Goal: Task Accomplishment & Management: Use online tool/utility

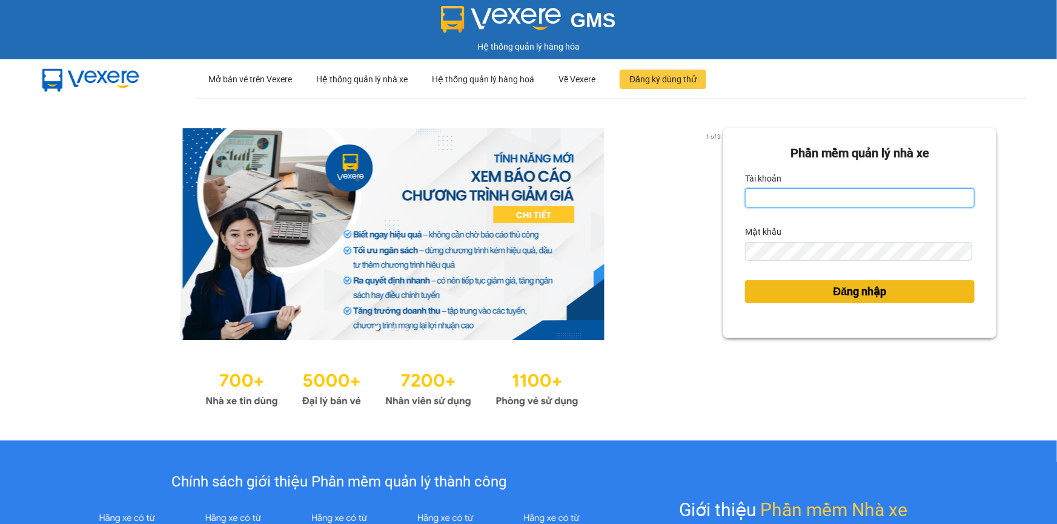
type input "trinh.hoanganh"
click at [851, 295] on span "Đăng nhập" at bounding box center [859, 291] width 53 height 17
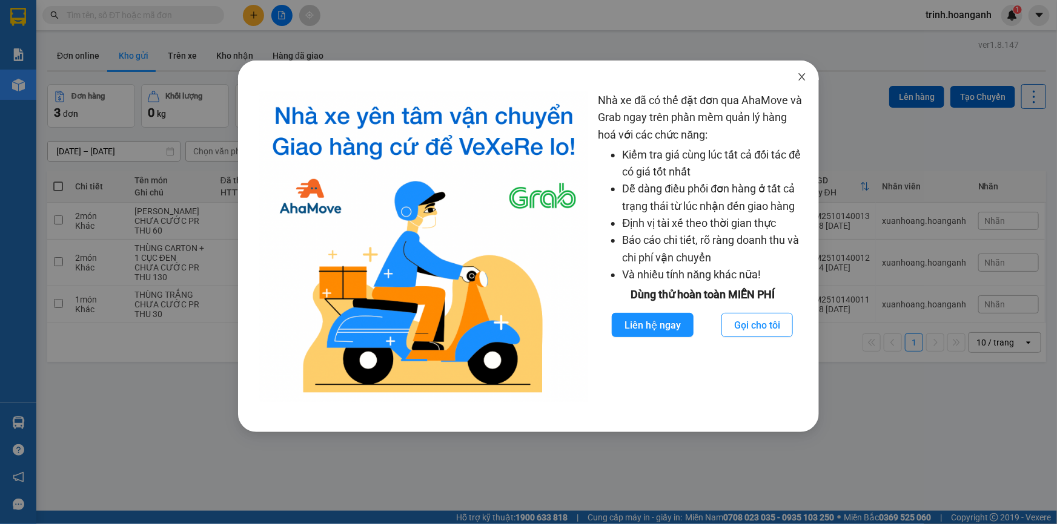
click at [799, 79] on icon "close" at bounding box center [802, 77] width 10 height 10
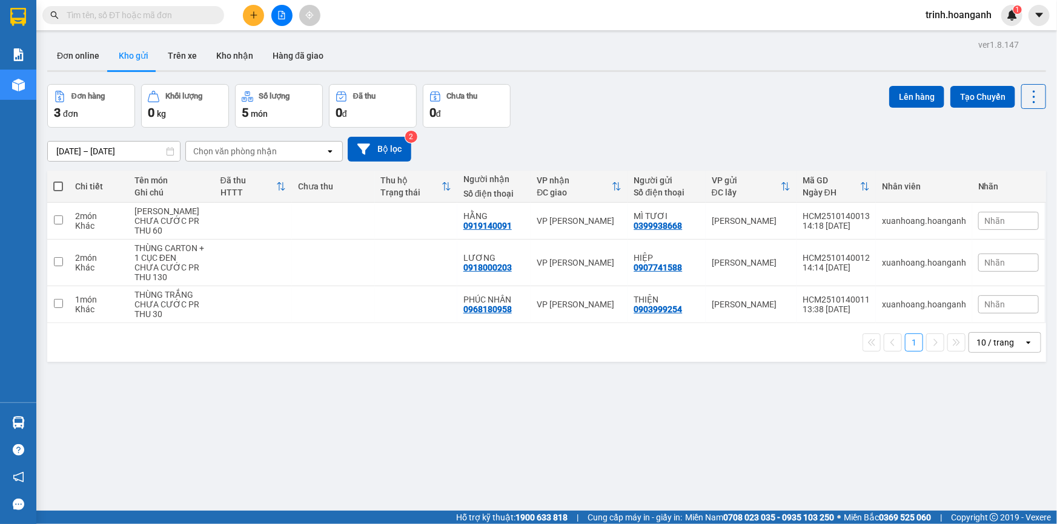
click at [275, 12] on button at bounding box center [281, 15] width 21 height 21
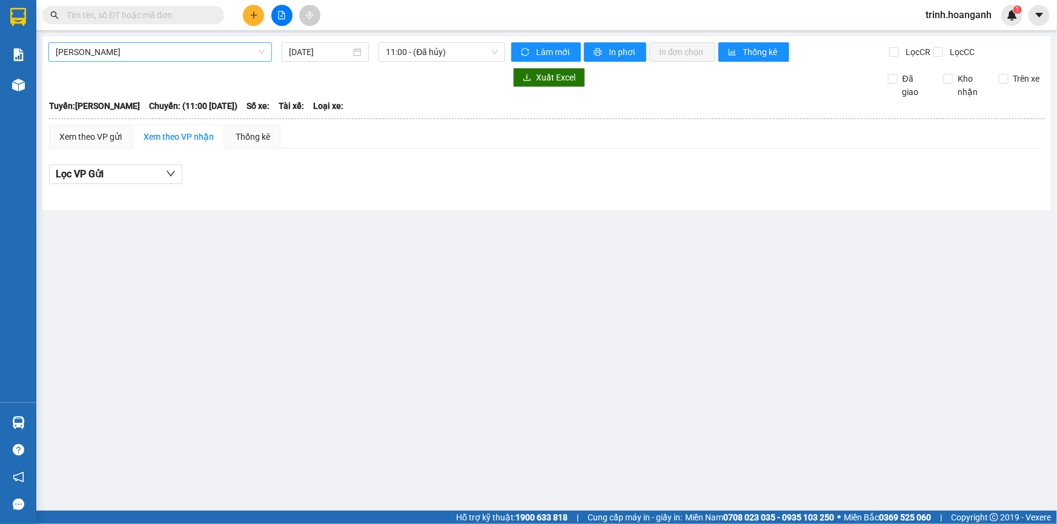
click at [134, 50] on span "Hồ Chí Minh - Phan Rang" at bounding box center [160, 52] width 209 height 18
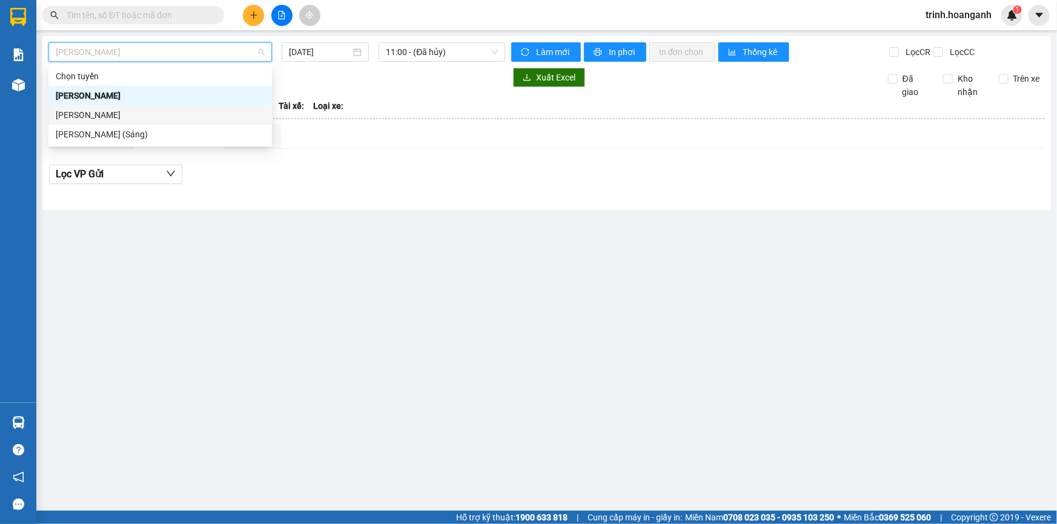
drag, startPoint x: 139, startPoint y: 119, endPoint x: 146, endPoint y: 117, distance: 7.4
click at [146, 117] on div "Phan Rang - Hồ Chí Minh" at bounding box center [160, 114] width 209 height 13
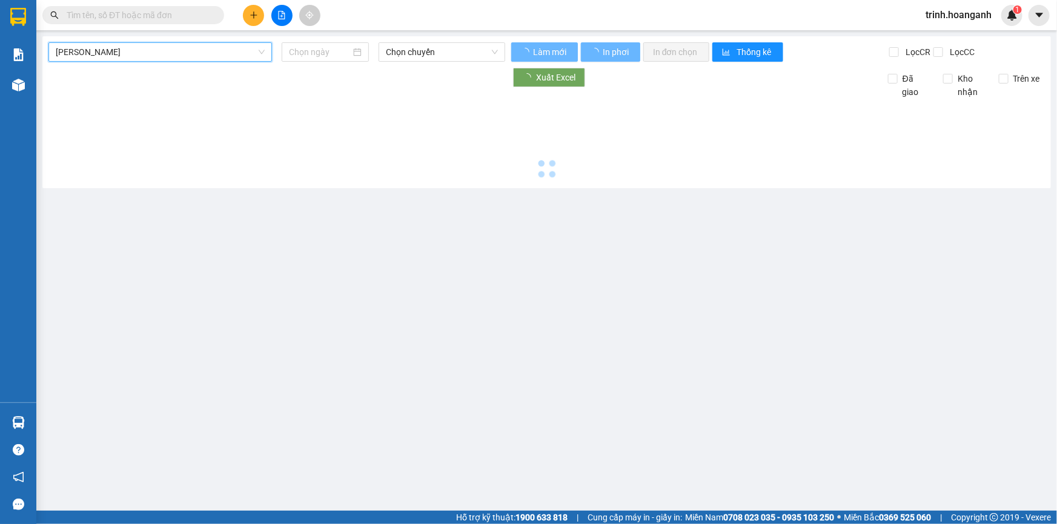
type input "14/10/2025"
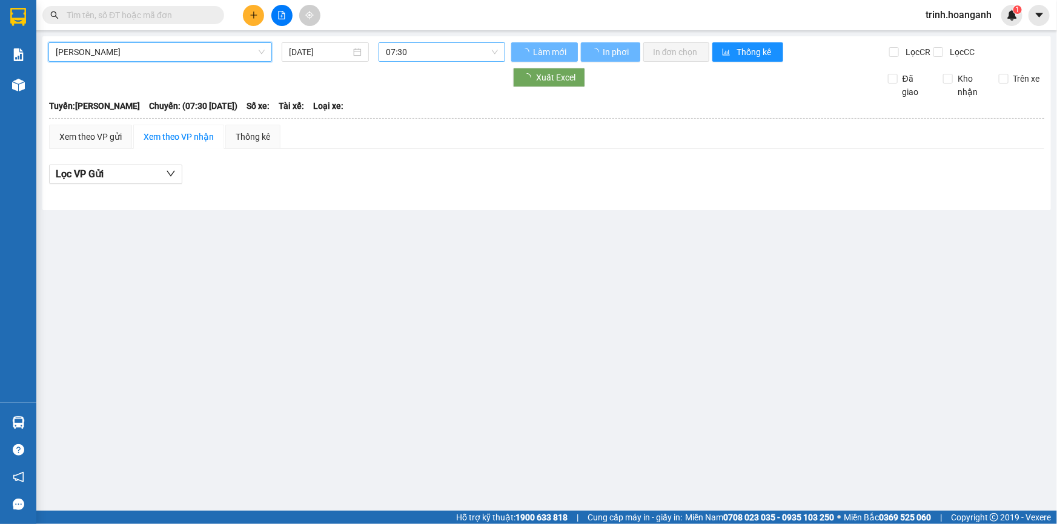
click at [392, 50] on span "07:30" at bounding box center [442, 52] width 112 height 18
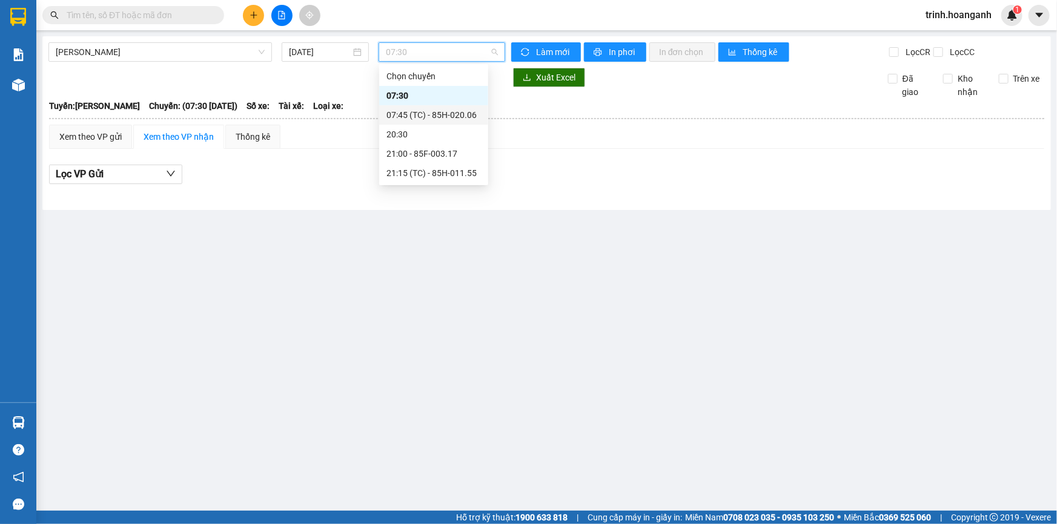
click at [420, 110] on div "07:45 (TC) - 85H-020.06" at bounding box center [433, 114] width 94 height 13
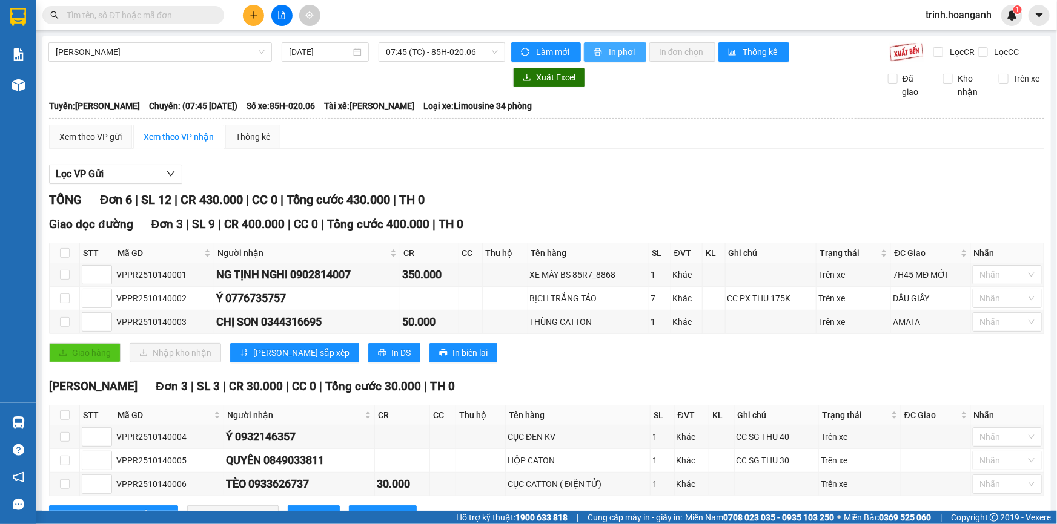
click at [618, 48] on span "In phơi" at bounding box center [622, 51] width 28 height 13
